Goal: Task Accomplishment & Management: Manage account settings

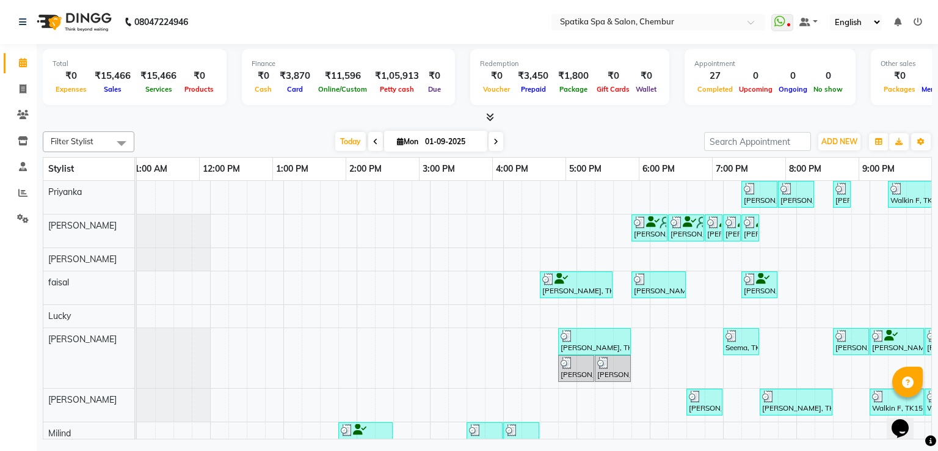
scroll to position [0, 167]
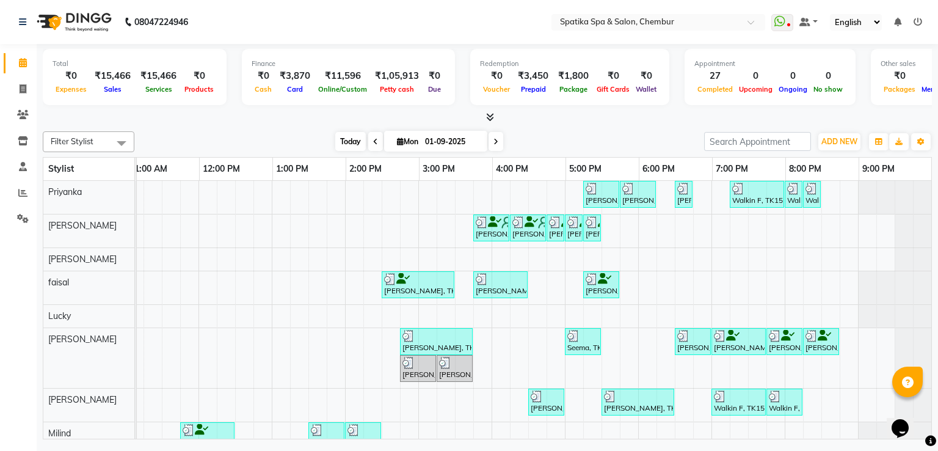
click at [357, 144] on span "Today" at bounding box center [350, 141] width 31 height 19
type input "02-09-2025"
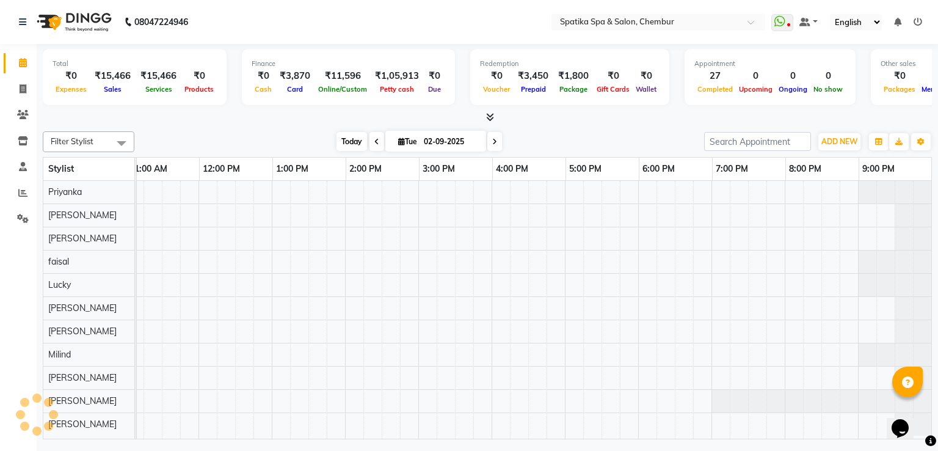
scroll to position [0, 0]
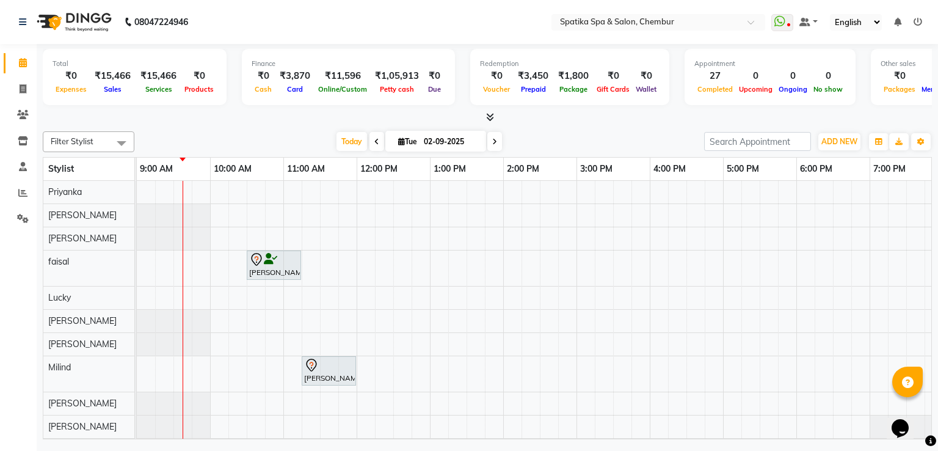
click at [281, 253] on div at bounding box center [273, 259] width 49 height 15
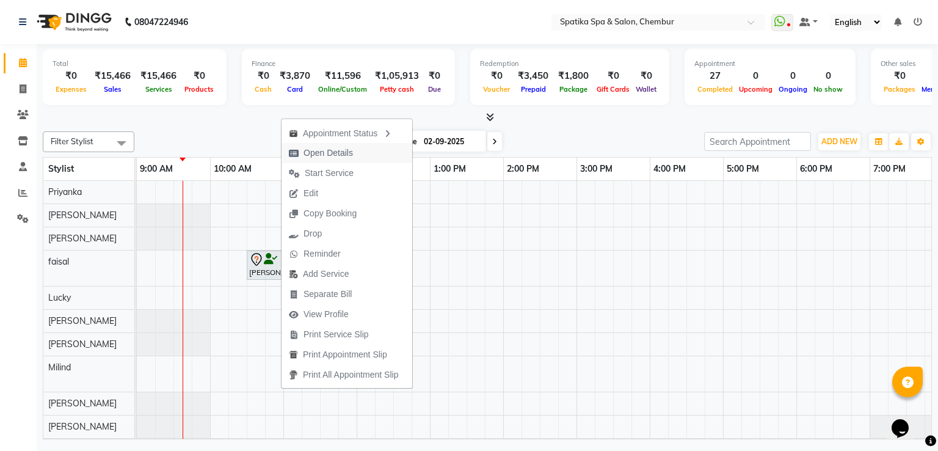
click at [327, 148] on span "Open Details" at bounding box center [328, 153] width 49 height 13
select select "7"
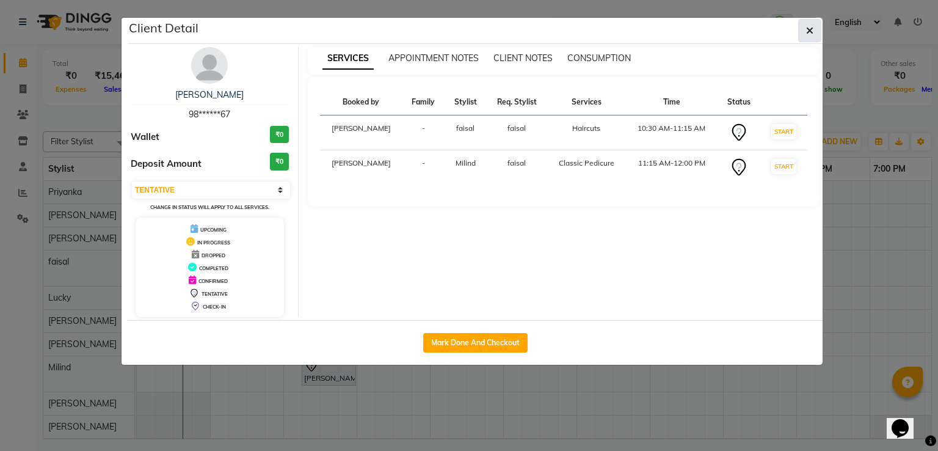
click at [808, 24] on span "button" at bounding box center [809, 30] width 7 height 12
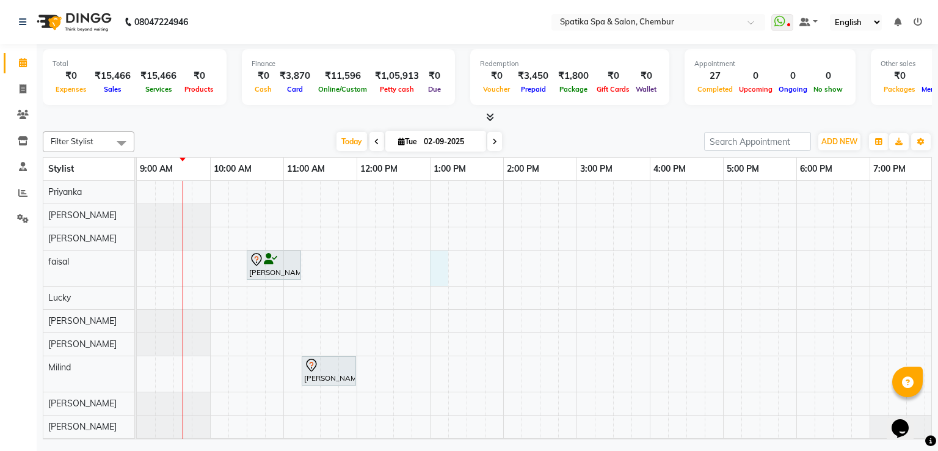
click at [431, 272] on div "[PERSON_NAME], TK01, 10:30 AM-11:15 AM, Haircuts [PERSON_NAME], TK01, 11:15 AM-…" at bounding box center [613, 321] width 953 height 280
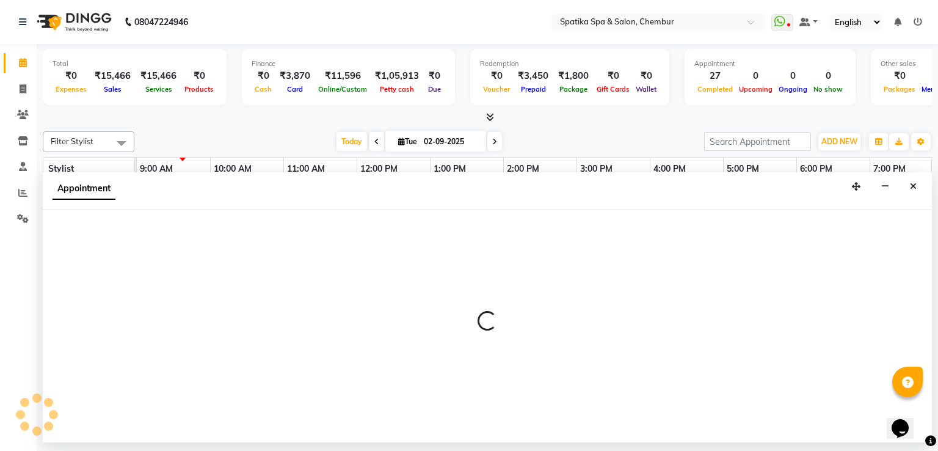
select select "9045"
select select "tentative"
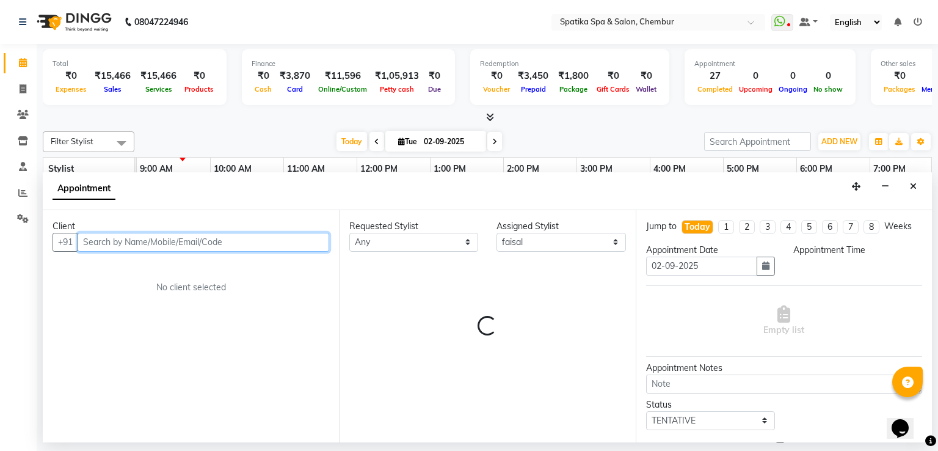
select select "780"
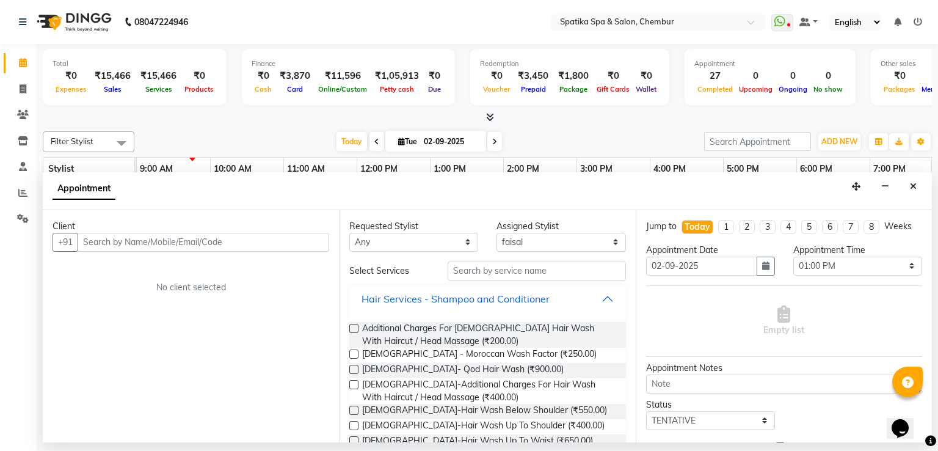
click at [375, 292] on div "Hair Services - Shampoo and Conditioner" at bounding box center [456, 298] width 188 height 15
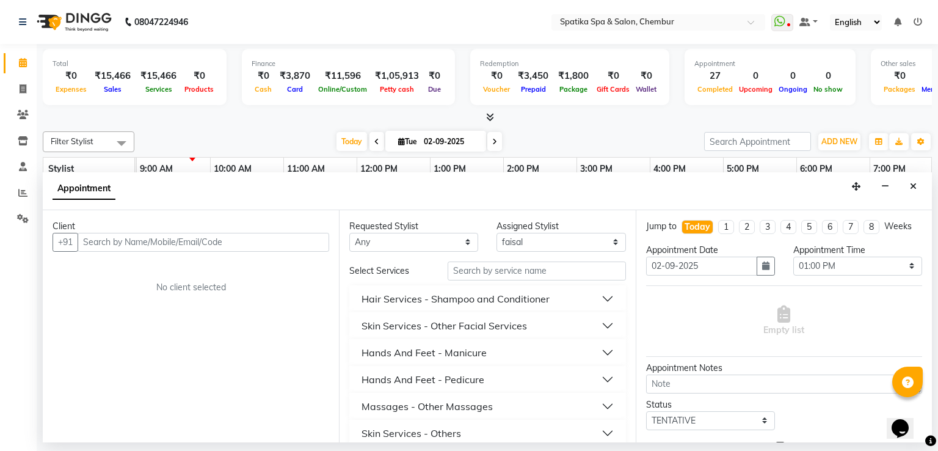
click at [375, 292] on div "Hair Services - Shampoo and Conditioner" at bounding box center [456, 298] width 188 height 15
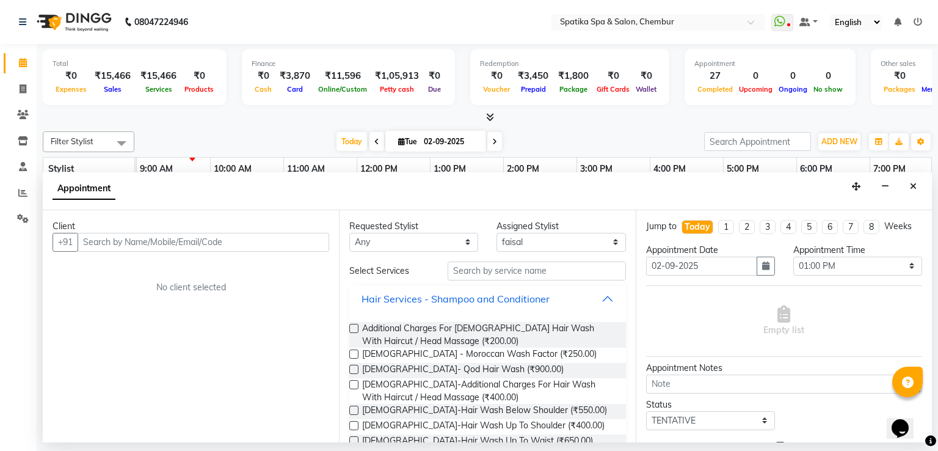
click at [375, 292] on div "Hair Services - Shampoo and Conditioner" at bounding box center [456, 298] width 188 height 15
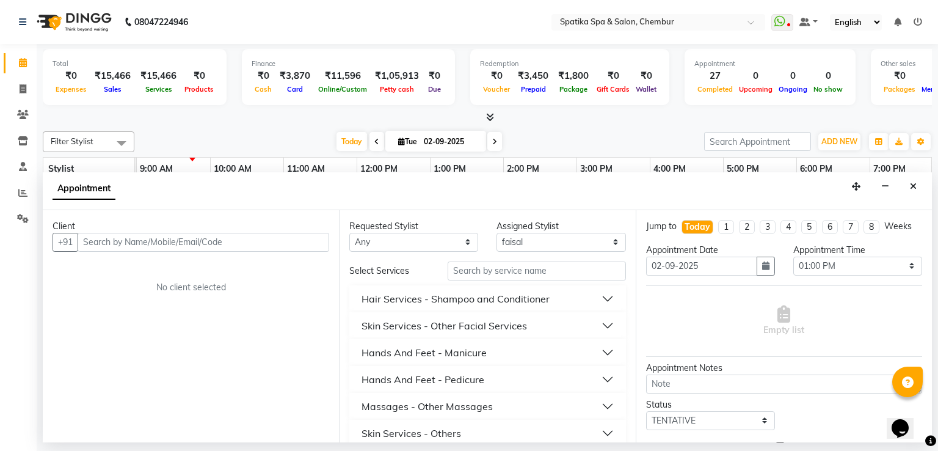
click at [375, 292] on div "Hair Services - Shampoo and Conditioner" at bounding box center [456, 298] width 188 height 15
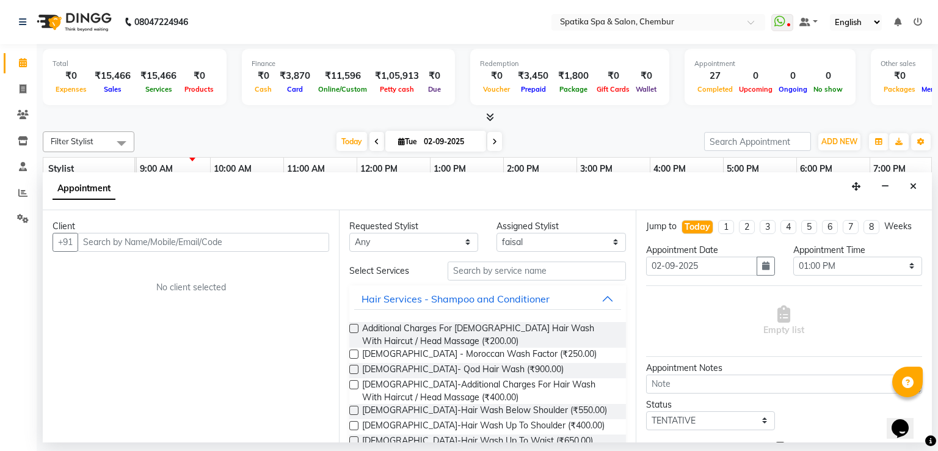
click at [203, 343] on div "Client +91 No client selected" at bounding box center [191, 326] width 296 height 233
click at [919, 184] on button "Close" at bounding box center [914, 186] width 18 height 19
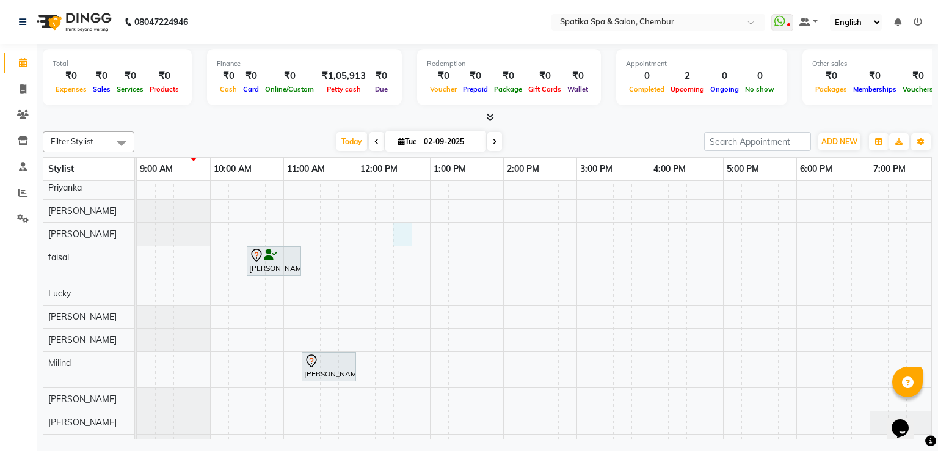
click at [405, 238] on div "[PERSON_NAME], TK01, 10:30 AM-11:15 AM, Haircuts [PERSON_NAME], TK01, 11:15 AM-…" at bounding box center [613, 317] width 953 height 280
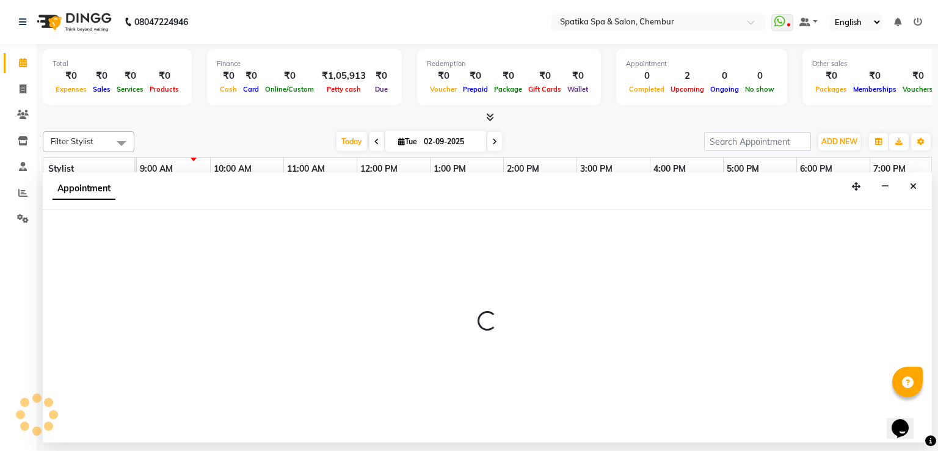
select select "82021"
select select "tentative"
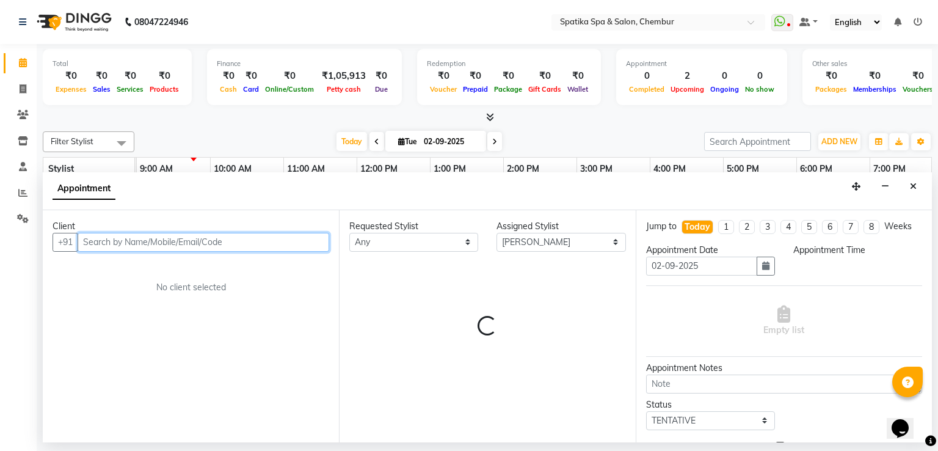
select select "750"
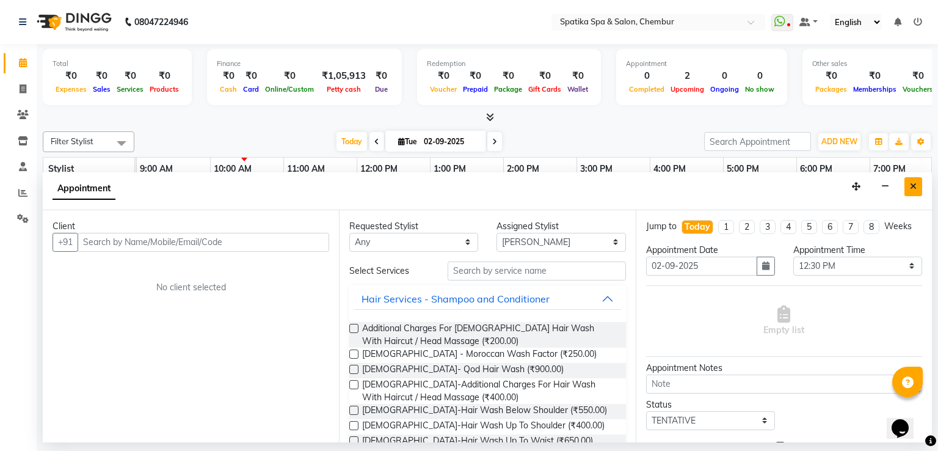
click at [912, 191] on button "Close" at bounding box center [914, 186] width 18 height 19
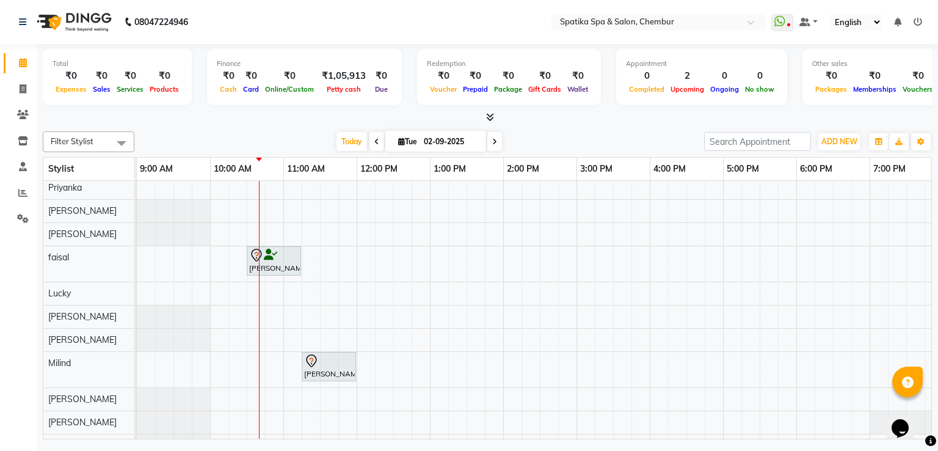
click at [264, 260] on div "[PERSON_NAME], TK01, 10:30 AM-11:15 AM, Haircuts" at bounding box center [274, 261] width 52 height 26
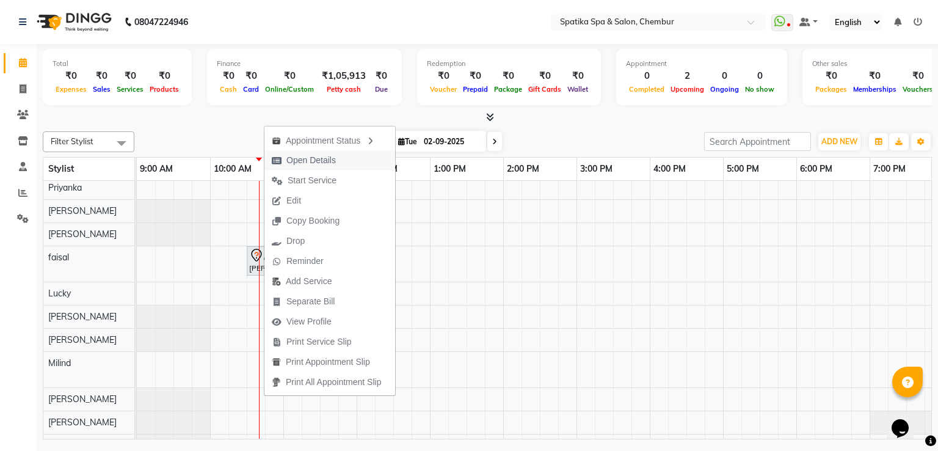
click at [356, 160] on button "Open Details" at bounding box center [329, 160] width 131 height 20
select select "7"
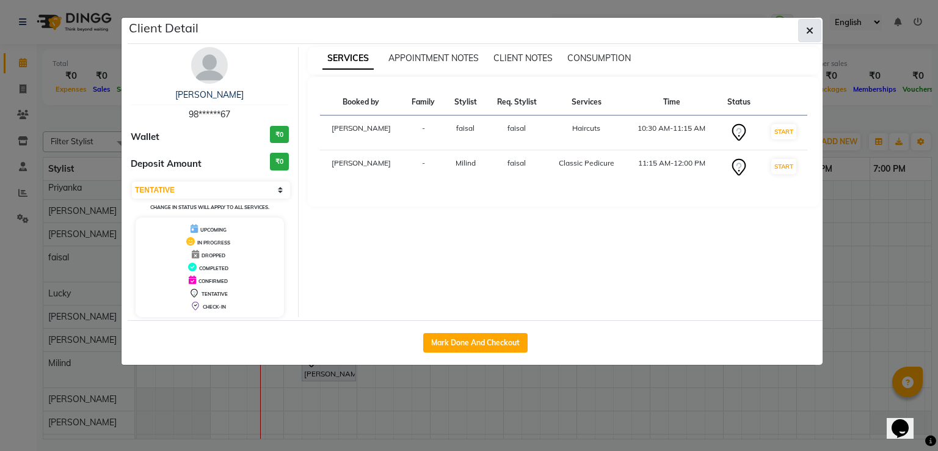
click at [804, 28] on button "button" at bounding box center [809, 30] width 23 height 23
